Goal: Transaction & Acquisition: Purchase product/service

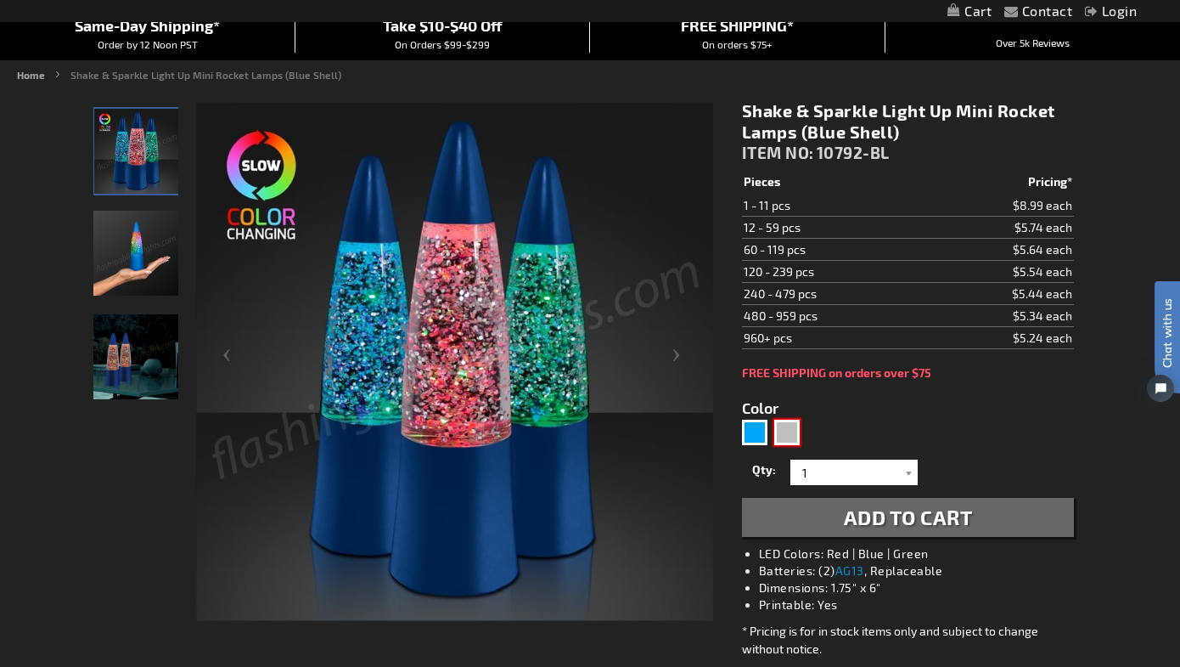
click at [785, 436] on div "Silver" at bounding box center [786, 431] width 25 height 25
type input "5644"
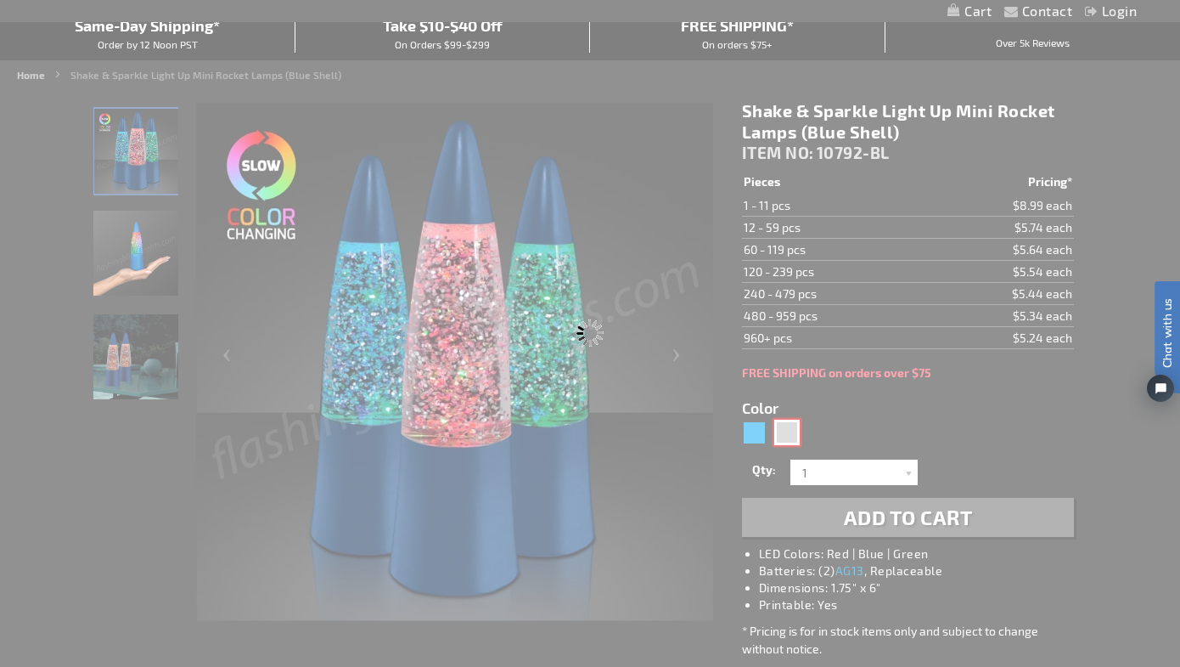
type input "10792-SL"
type input "Customize - Shake &amp; Sparkle Light Up Mini Rocket Lamps (Silver Shell) - ITE…"
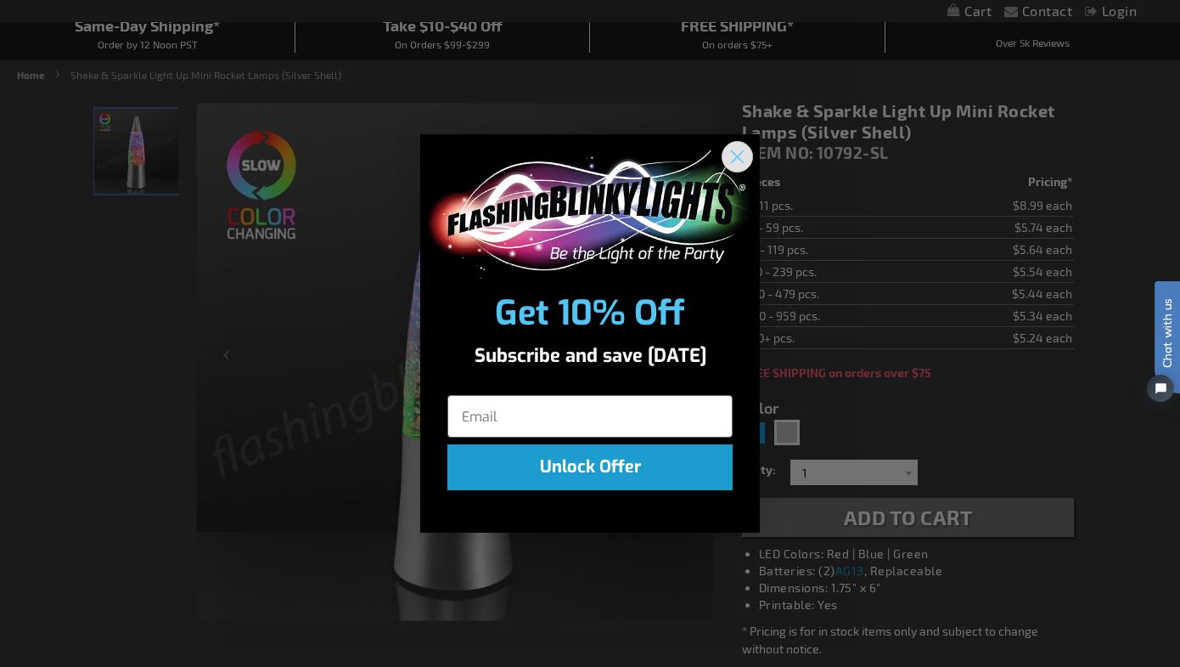
click at [729, 145] on circle "Close dialog" at bounding box center [737, 157] width 28 height 28
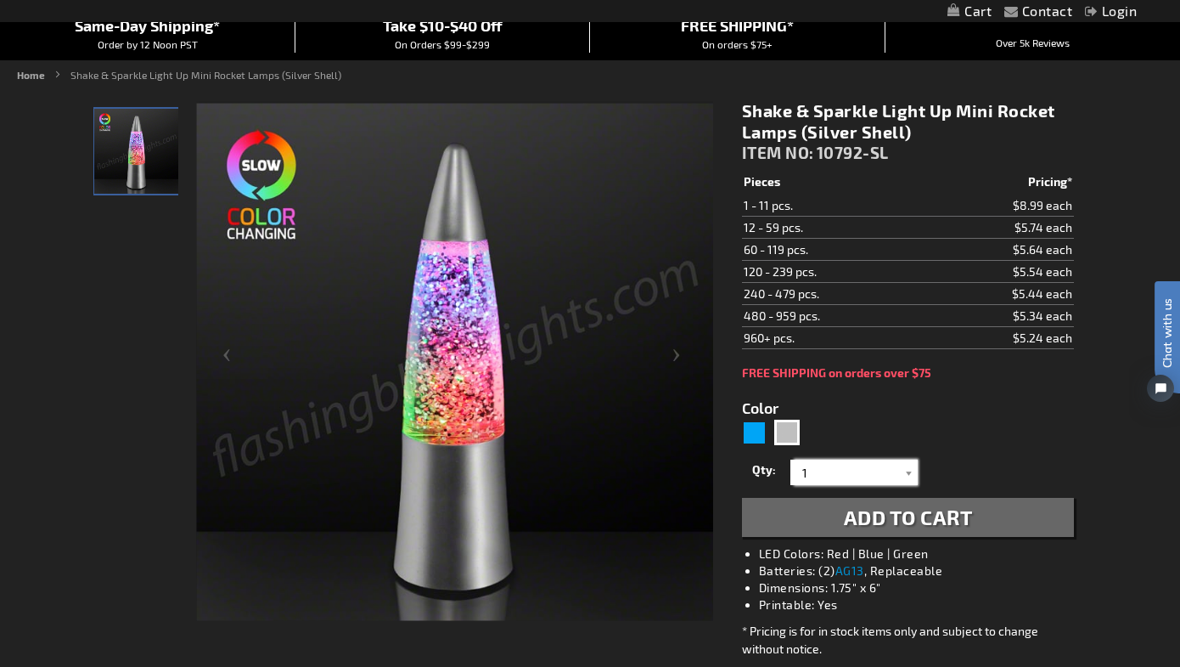
click at [822, 466] on input "1" at bounding box center [856, 471] width 123 height 25
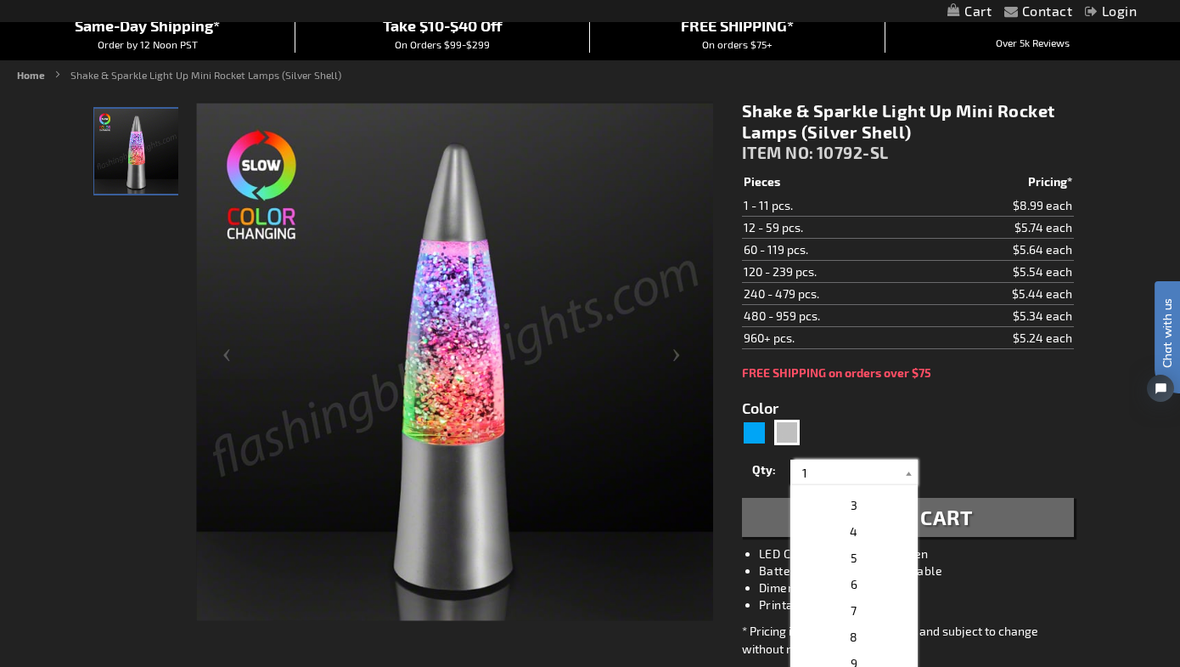
scroll to position [52, 0]
click at [837, 555] on p "5" at bounding box center [854, 551] width 127 height 26
type input "5"
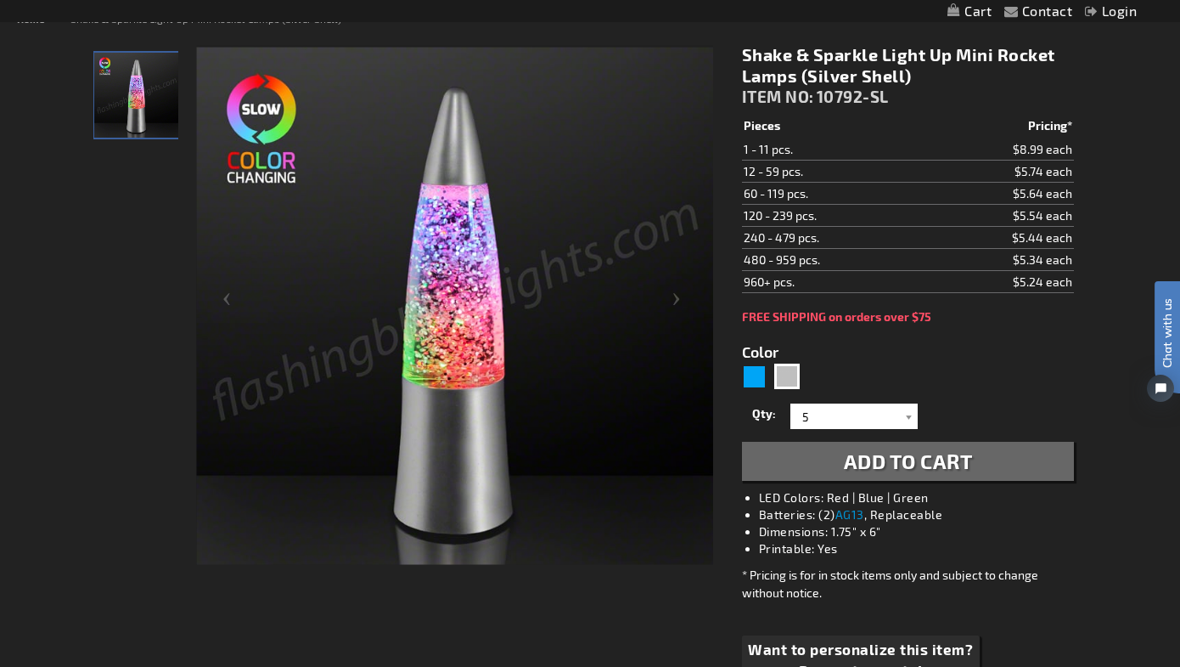
scroll to position [222, 0]
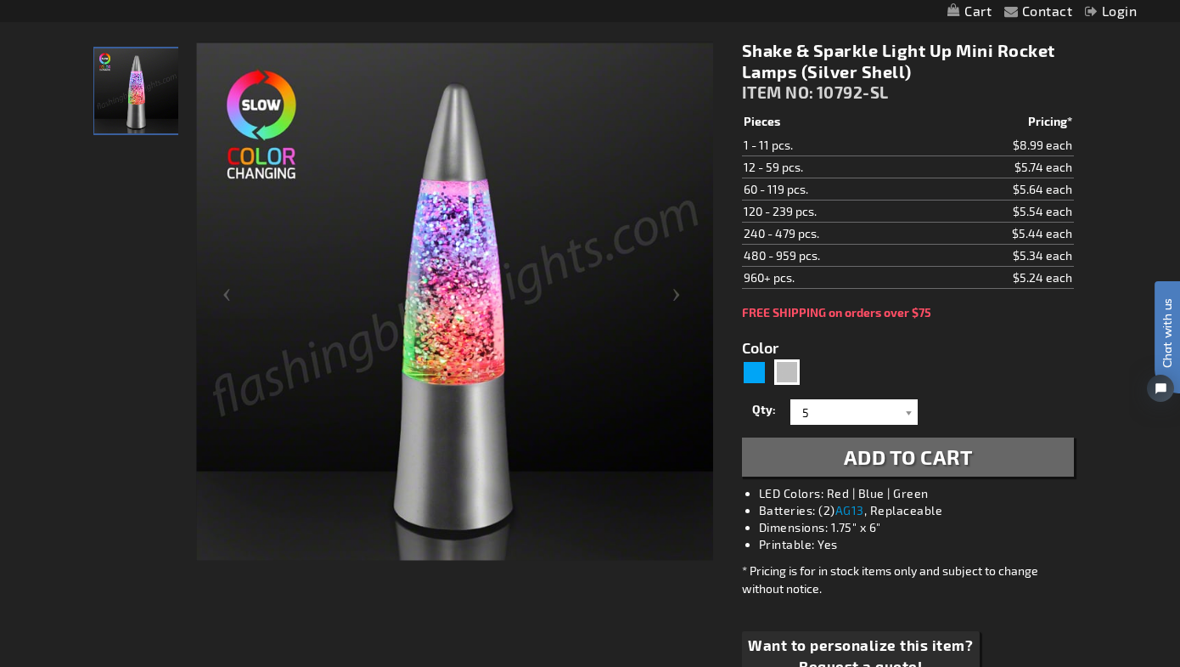
click at [912, 463] on span "Add to Cart" at bounding box center [908, 456] width 129 height 25
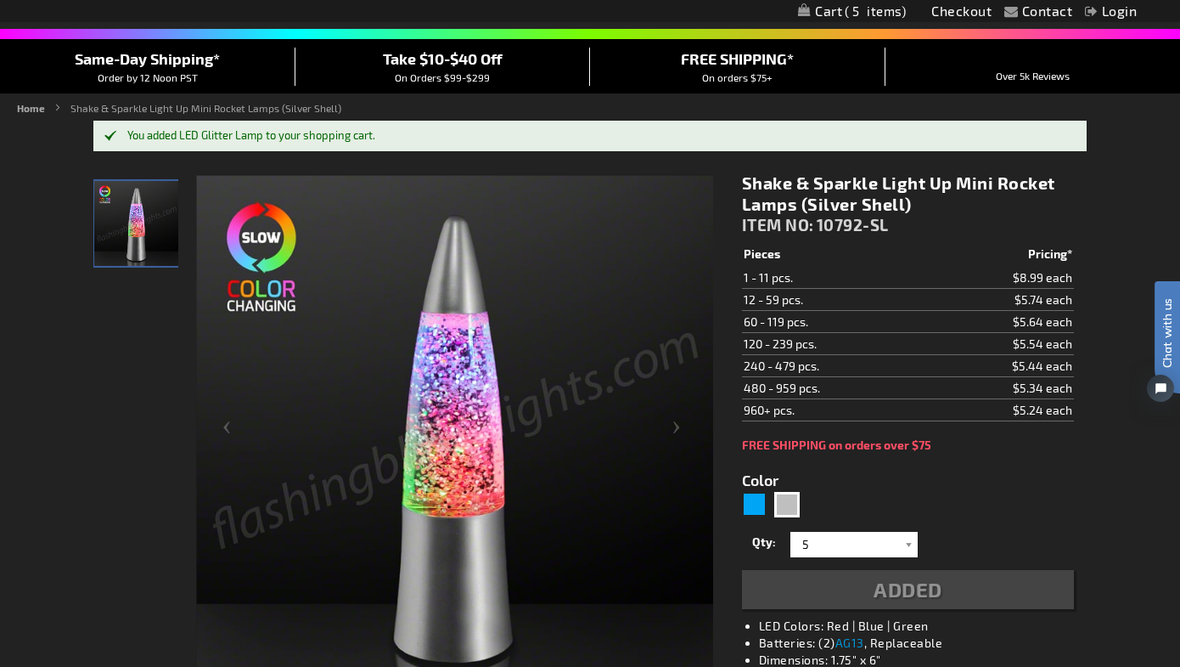
scroll to position [115, 0]
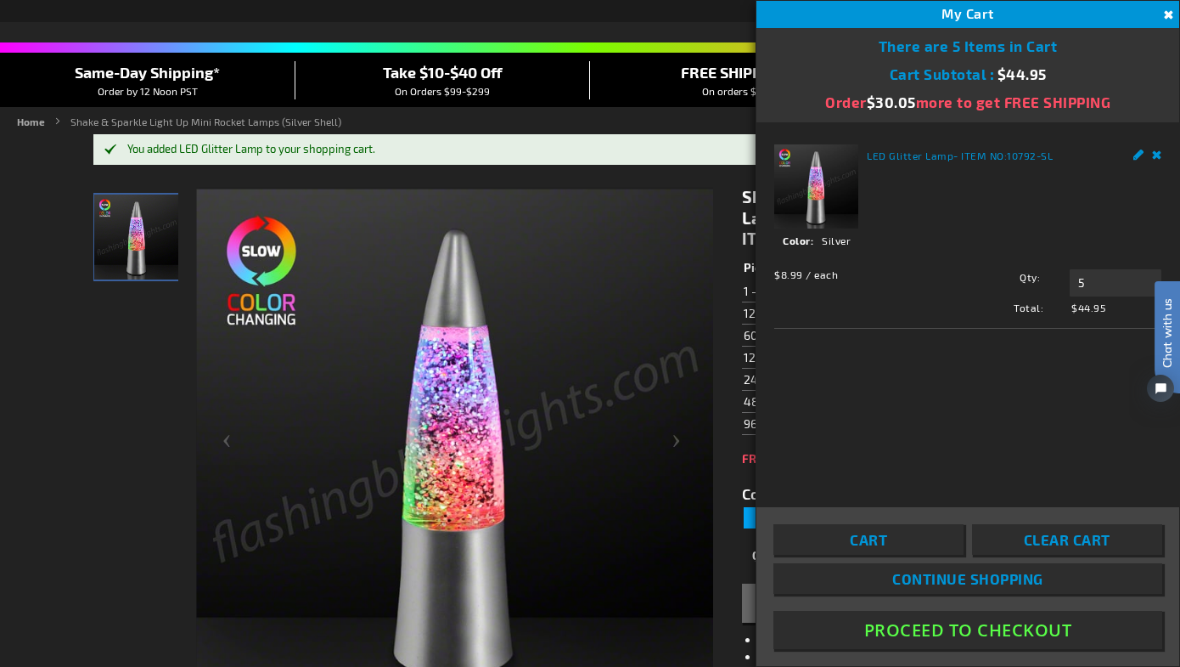
click at [875, 536] on span "Cart" at bounding box center [868, 539] width 37 height 17
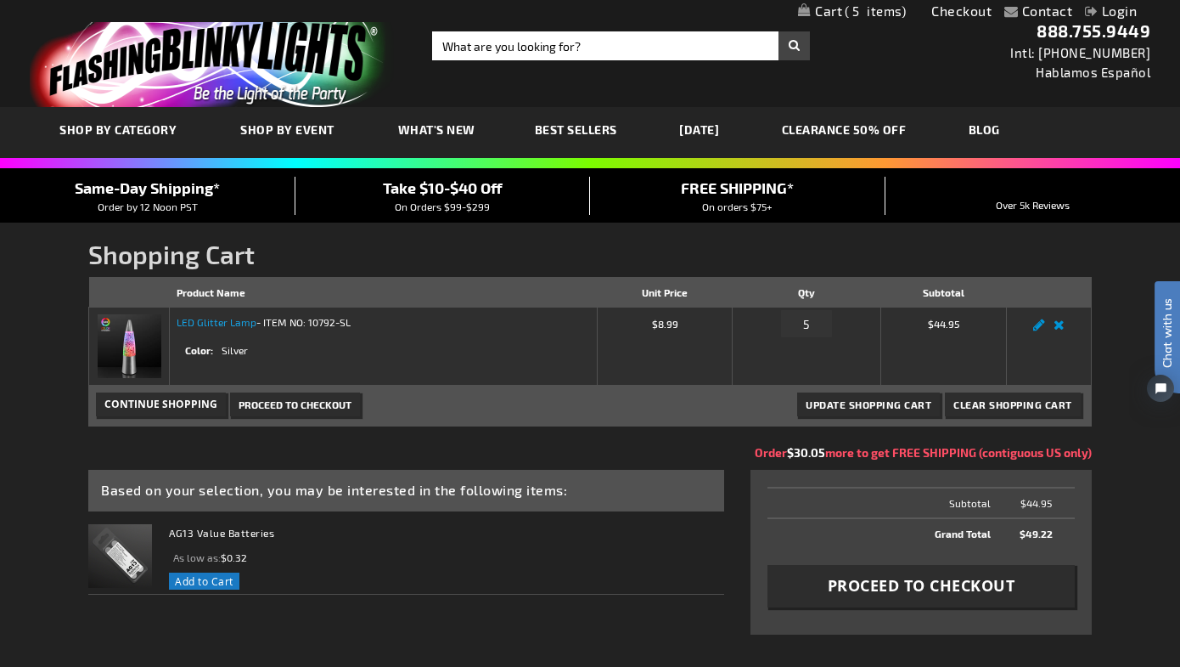
click at [226, 318] on link "LED Glitter Lamp" at bounding box center [217, 322] width 80 height 12
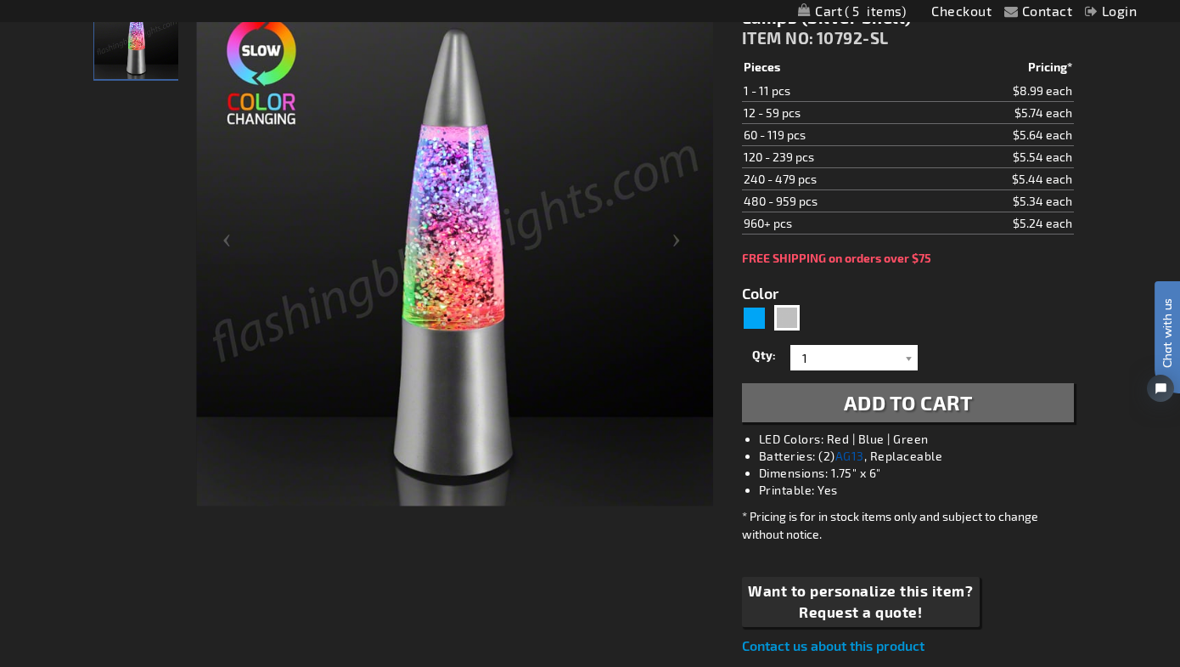
click at [854, 457] on link "AG13" at bounding box center [850, 455] width 29 height 14
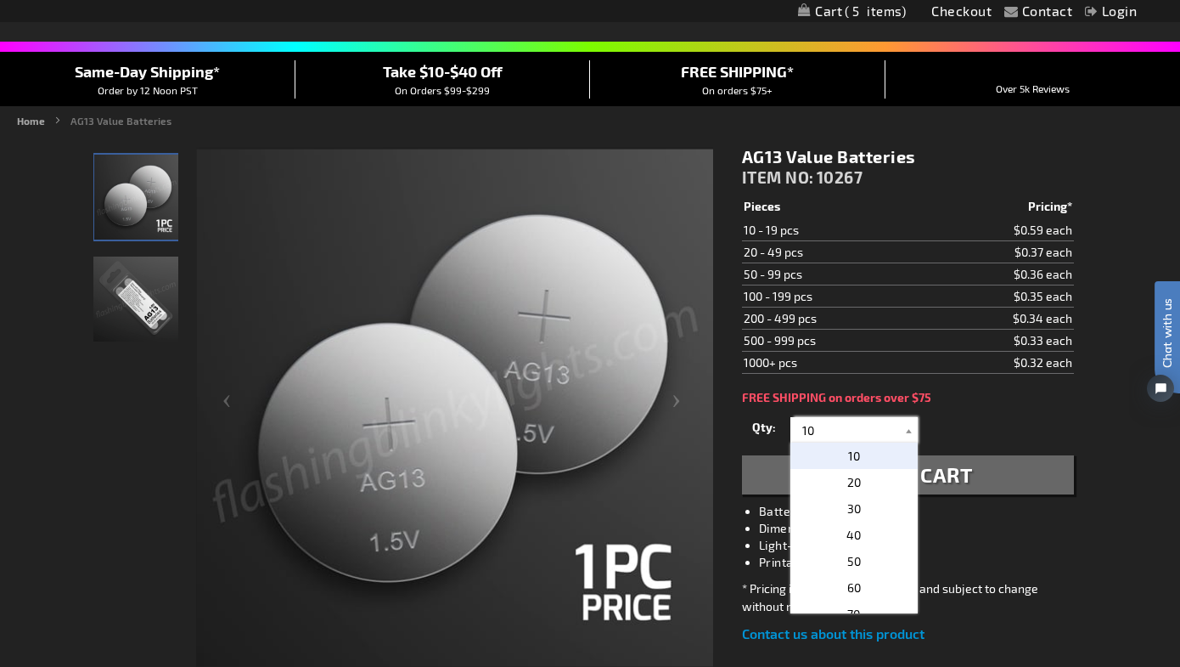
click at [834, 428] on input "10" at bounding box center [856, 429] width 123 height 25
click at [837, 461] on p "10" at bounding box center [854, 455] width 127 height 26
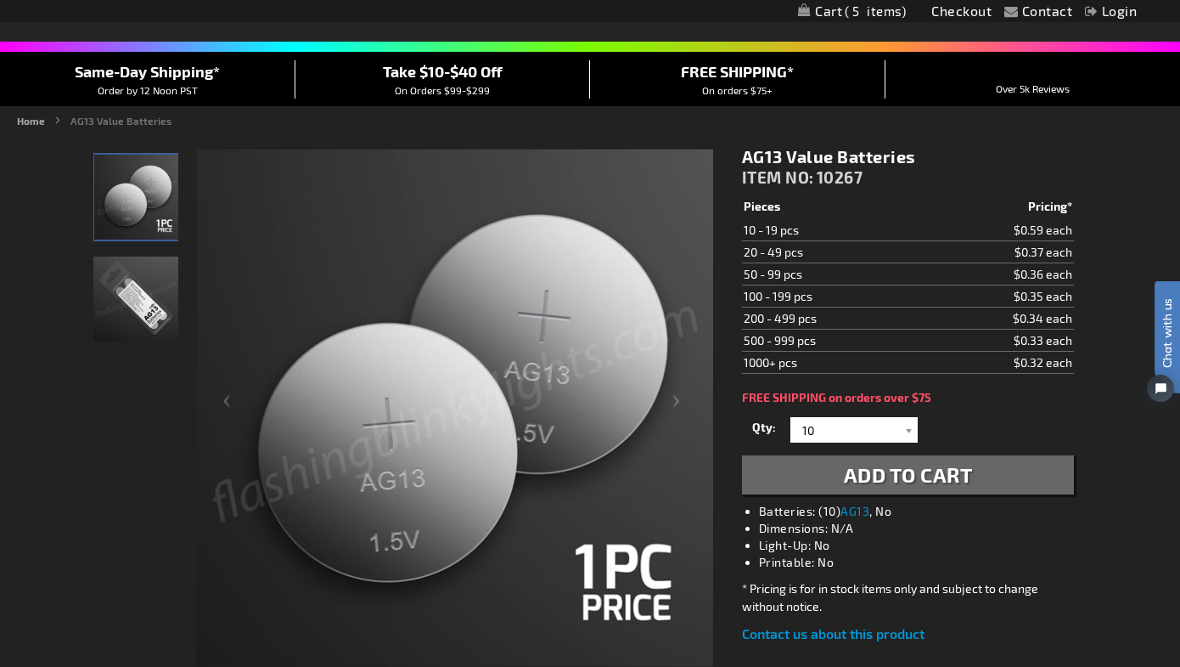
click at [834, 474] on button "Add to Cart" at bounding box center [908, 474] width 332 height 39
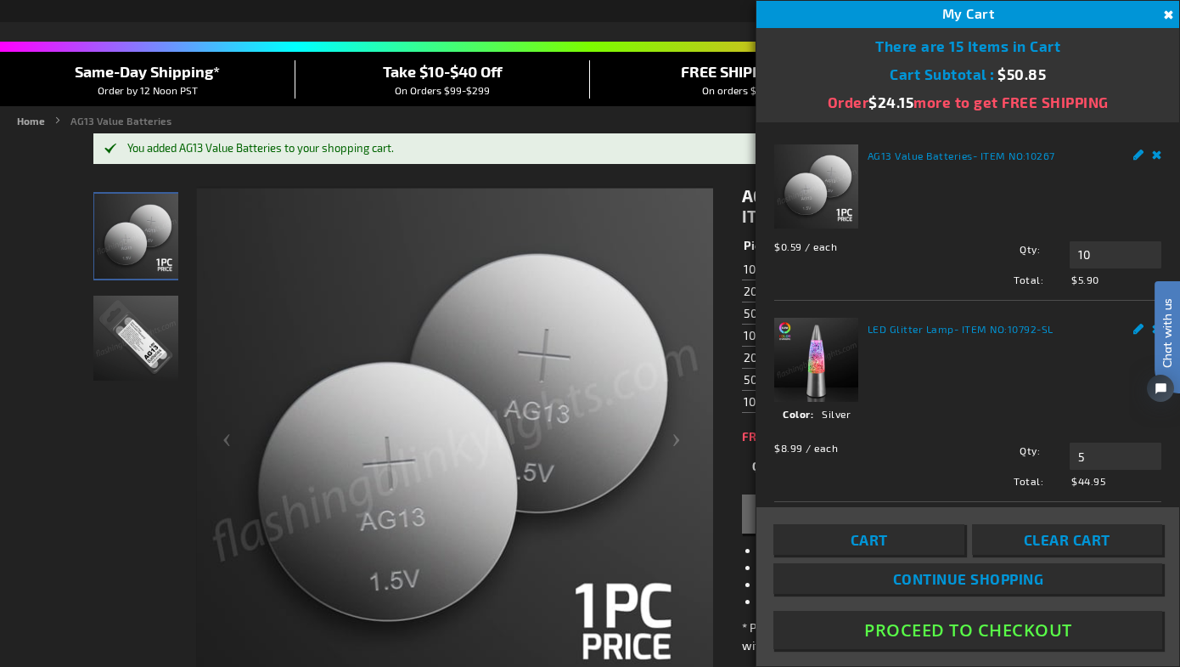
click at [890, 538] on link "Cart" at bounding box center [869, 539] width 190 height 31
